Goal: Find specific page/section: Find specific page/section

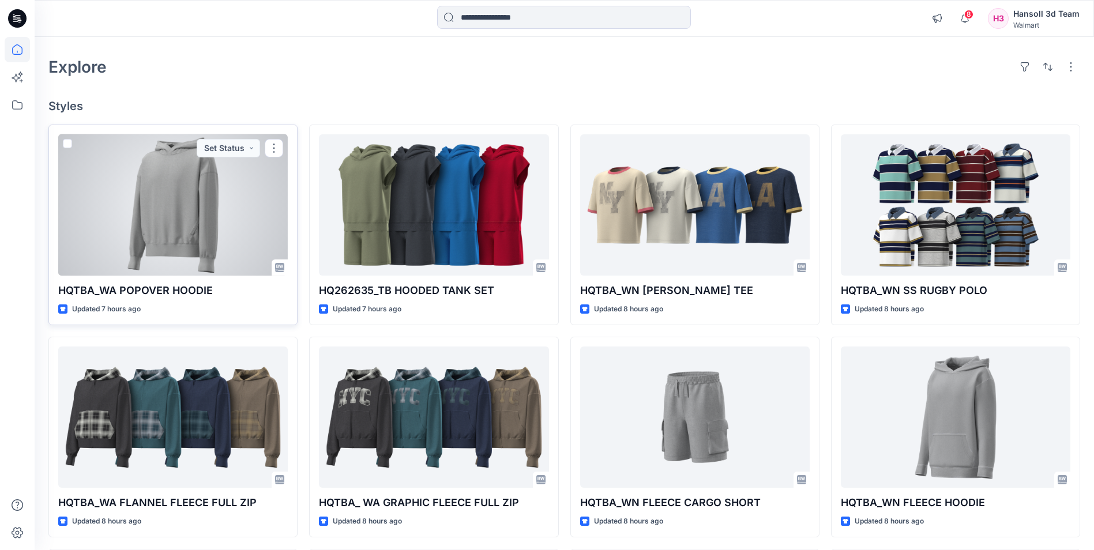
scroll to position [58, 0]
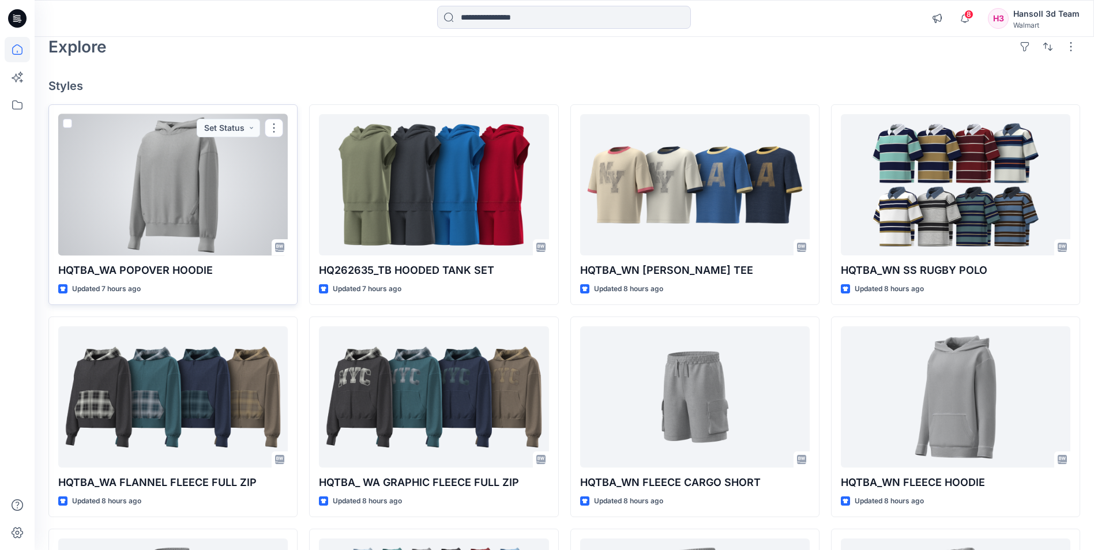
click at [178, 212] on div at bounding box center [173, 184] width 230 height 141
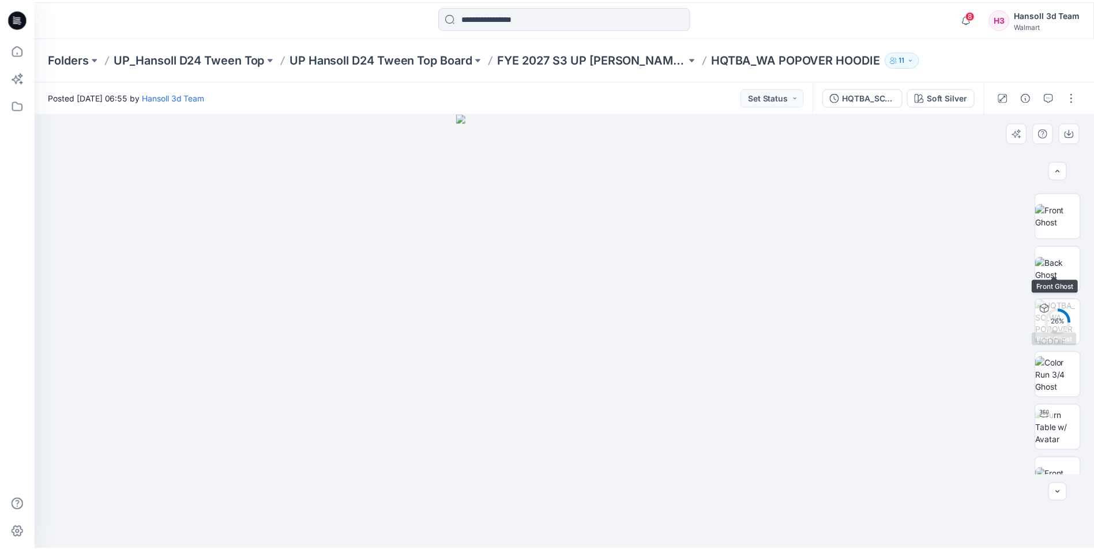
scroll to position [288, 0]
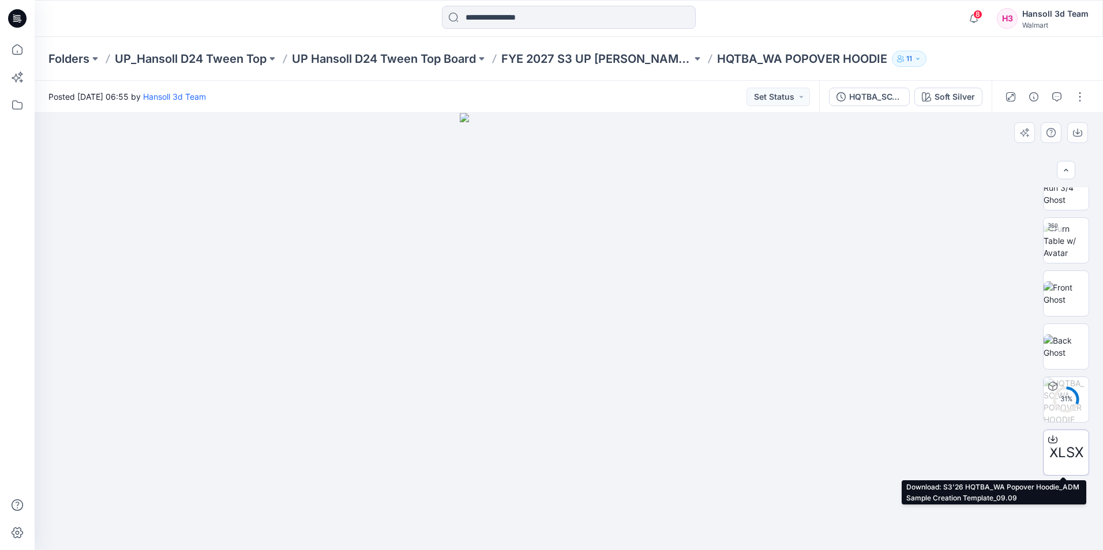
click at [1067, 456] on span "XLSX" at bounding box center [1066, 452] width 34 height 21
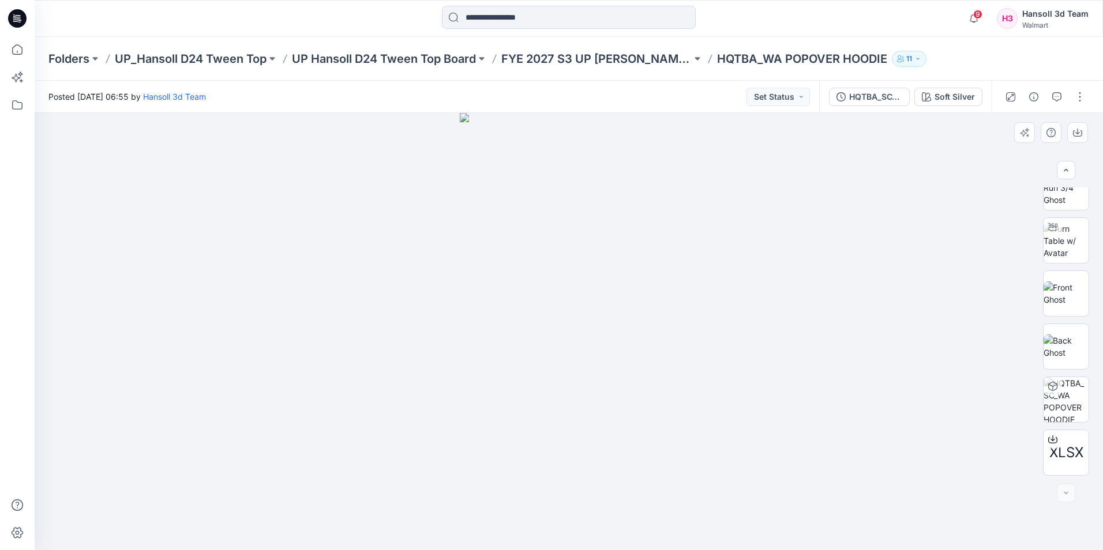
click at [789, 312] on div at bounding box center [569, 331] width 1068 height 437
click at [21, 25] on icon at bounding box center [17, 18] width 18 height 18
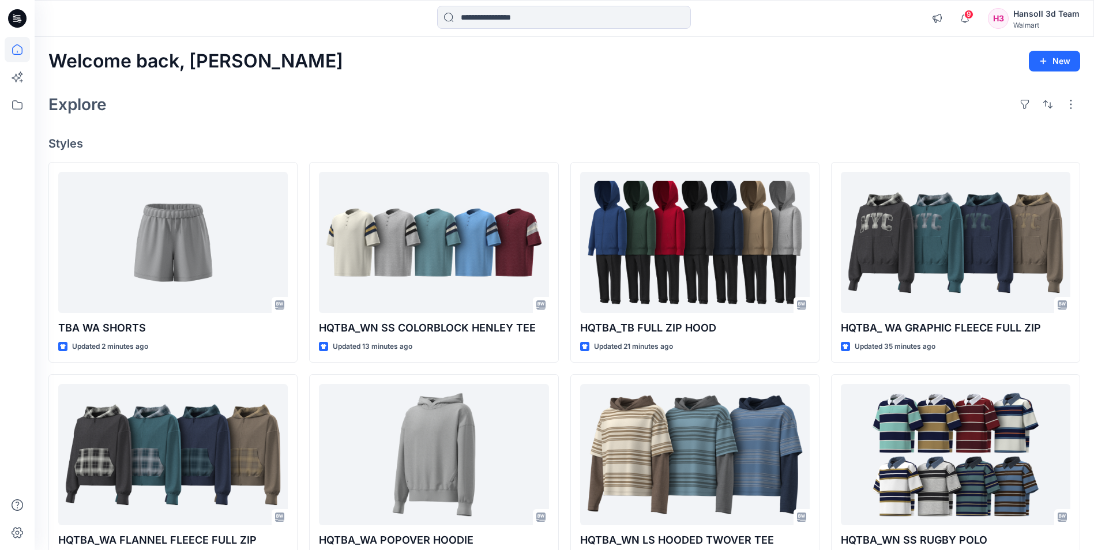
click at [767, 99] on div "Explore" at bounding box center [564, 105] width 1032 height 28
click at [780, 118] on div "Explore" at bounding box center [564, 105] width 1032 height 28
